Goal: Task Accomplishment & Management: Use online tool/utility

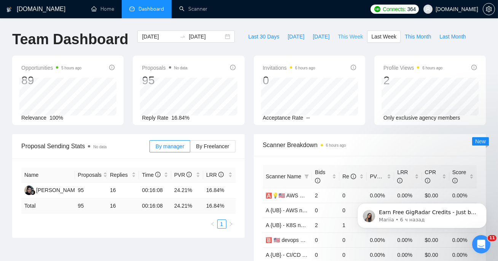
click at [347, 37] on span "This Week" at bounding box center [350, 36] width 25 height 8
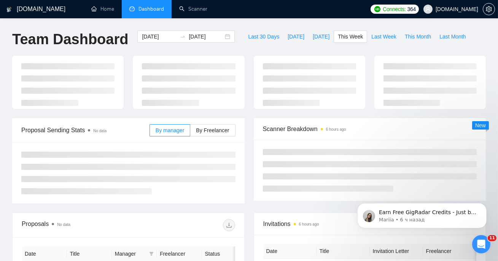
type input "[DATE]"
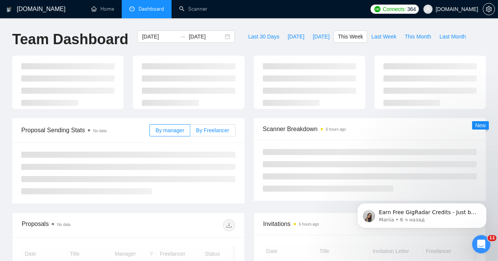
click at [217, 131] on span "By Freelancer" at bounding box center [212, 130] width 33 height 6
click at [190, 132] on input "By Freelancer" at bounding box center [190, 132] width 0 height 0
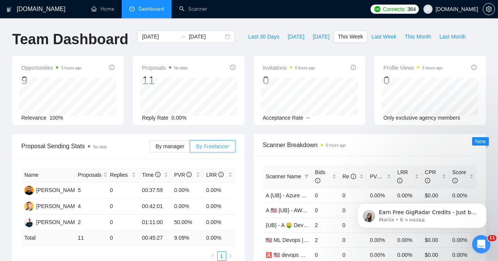
scroll to position [59, 0]
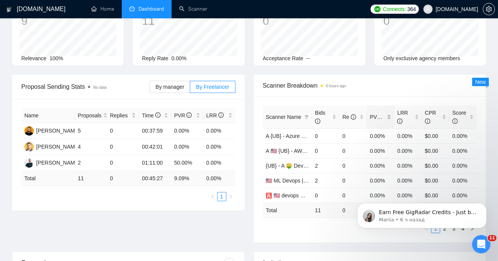
click at [370, 120] on div "PVR" at bounding box center [380, 117] width 21 height 8
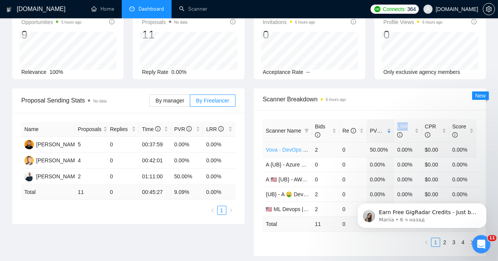
scroll to position [0, 0]
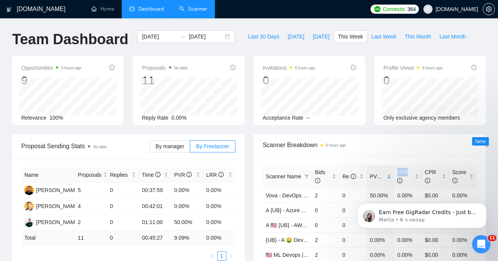
click at [207, 6] on link "Scanner" at bounding box center [193, 9] width 28 height 6
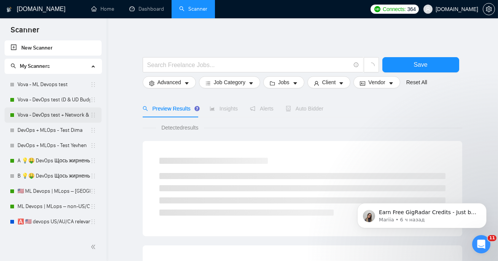
click at [67, 115] on link "Vova - DevOps test + Network & System Administrator (D & UD Budget)" at bounding box center [53, 114] width 73 height 15
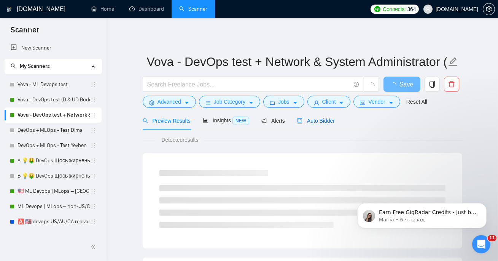
click at [317, 121] on span "Auto Bidder" at bounding box center [316, 121] width 38 height 6
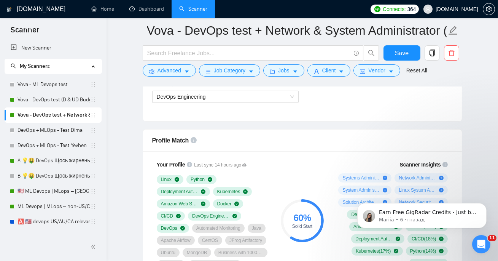
scroll to position [424, 0]
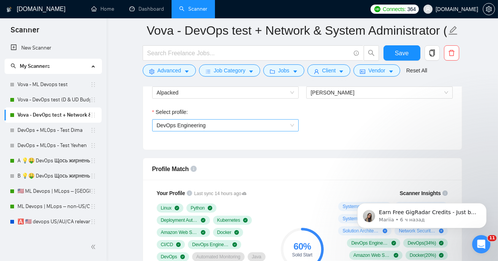
click at [280, 128] on span "DevOps Engineering" at bounding box center [225, 124] width 137 height 11
click at [339, 129] on div "Select profile: DevOps Engineering" at bounding box center [302, 124] width 308 height 33
